Goal: Obtain resource: Download file/media

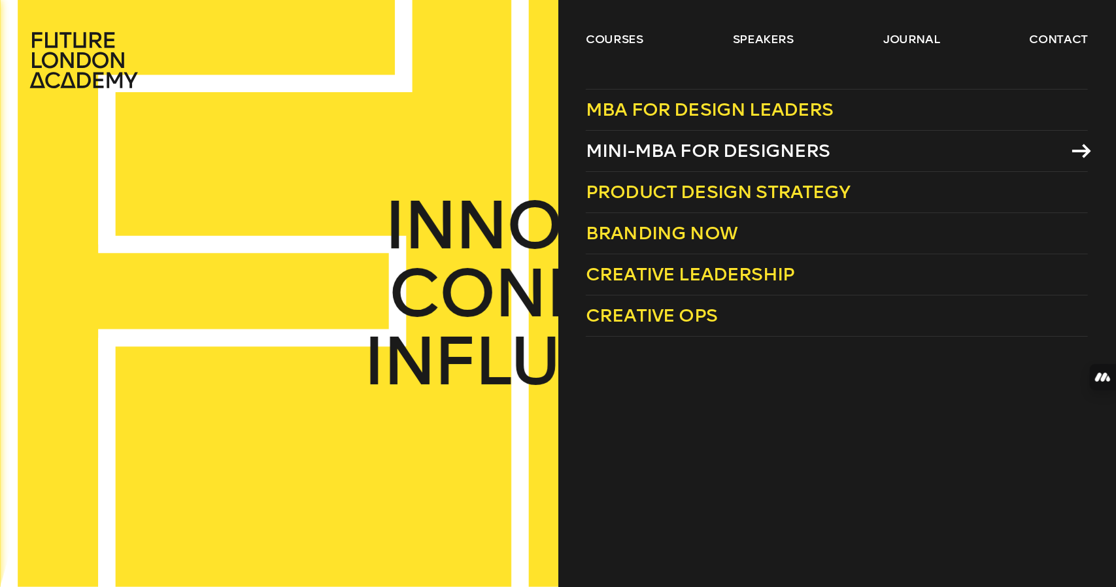
click at [695, 144] on span "Mini-MBA for Designers" at bounding box center [708, 151] width 245 height 22
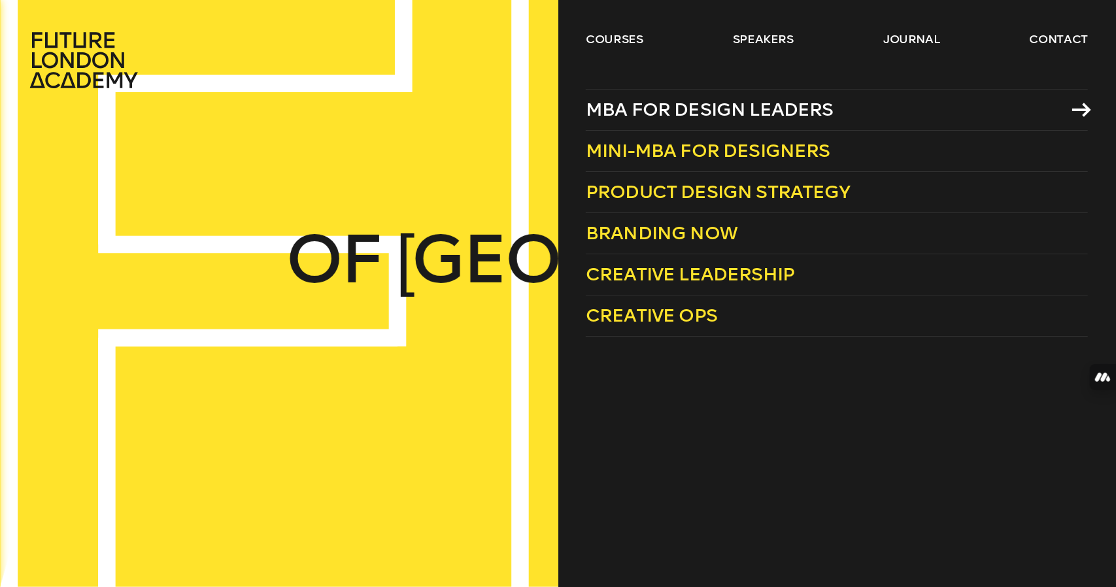
click at [731, 123] on link "MBA for Design Leaders" at bounding box center [837, 110] width 502 height 42
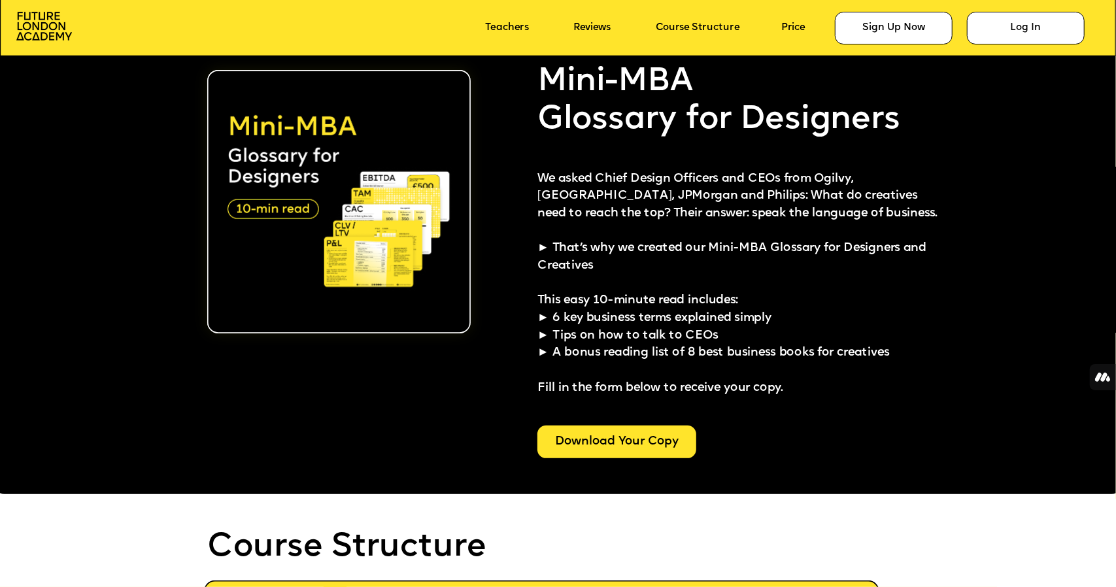
scroll to position [2909, 0]
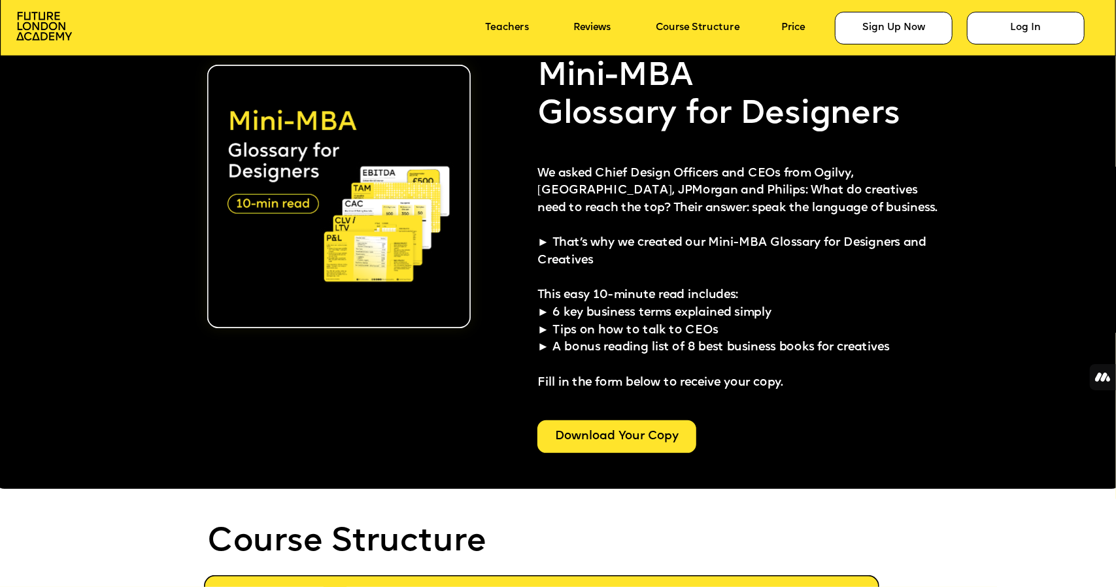
click at [573, 447] on div "Download Your Copy" at bounding box center [616, 436] width 159 height 33
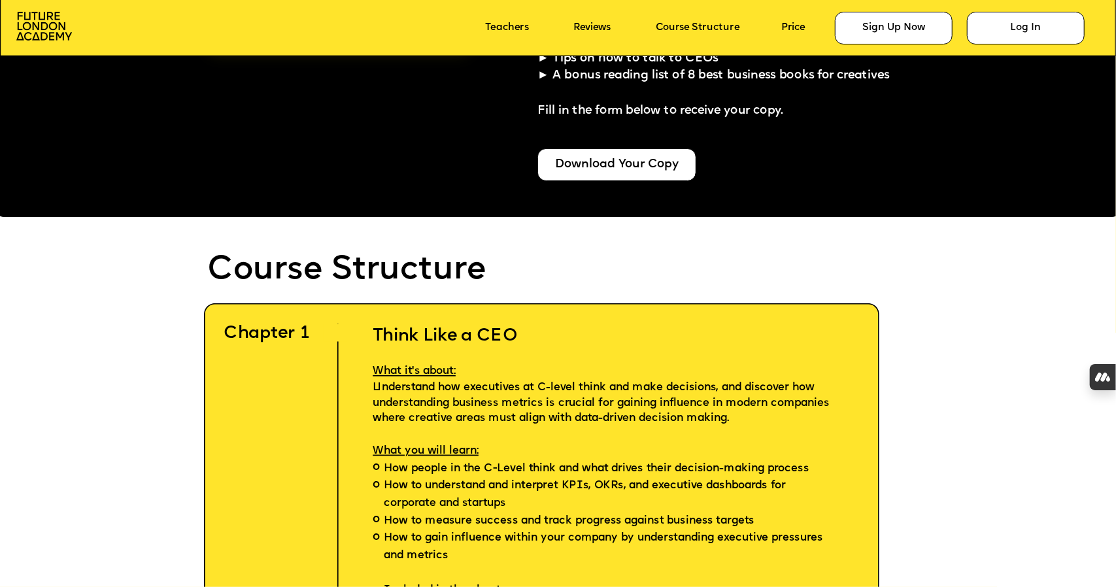
scroll to position [3239, 0]
